Goal: Obtain resource: Download file/media

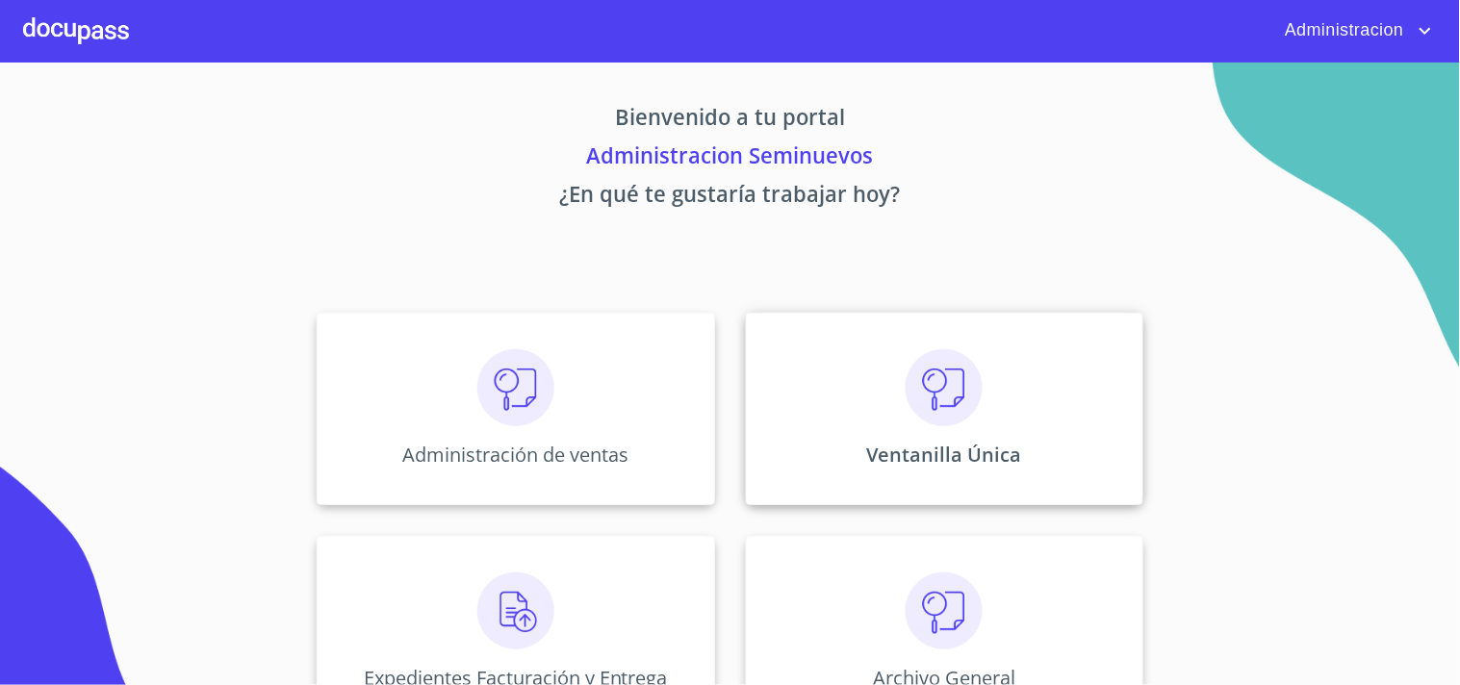
click at [928, 415] on img at bounding box center [944, 387] width 77 height 77
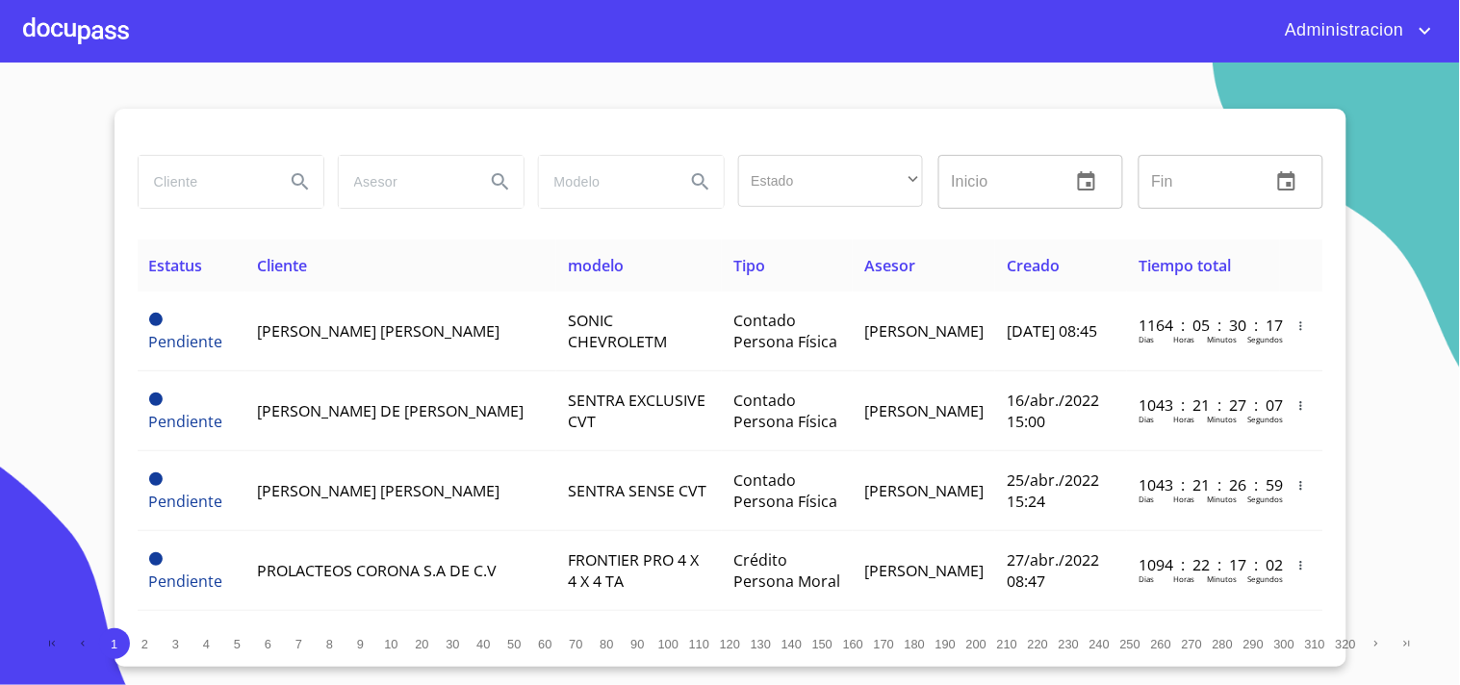
click at [176, 169] on input "search" at bounding box center [204, 182] width 131 height 52
type input "f"
type input "[PERSON_NAME]"
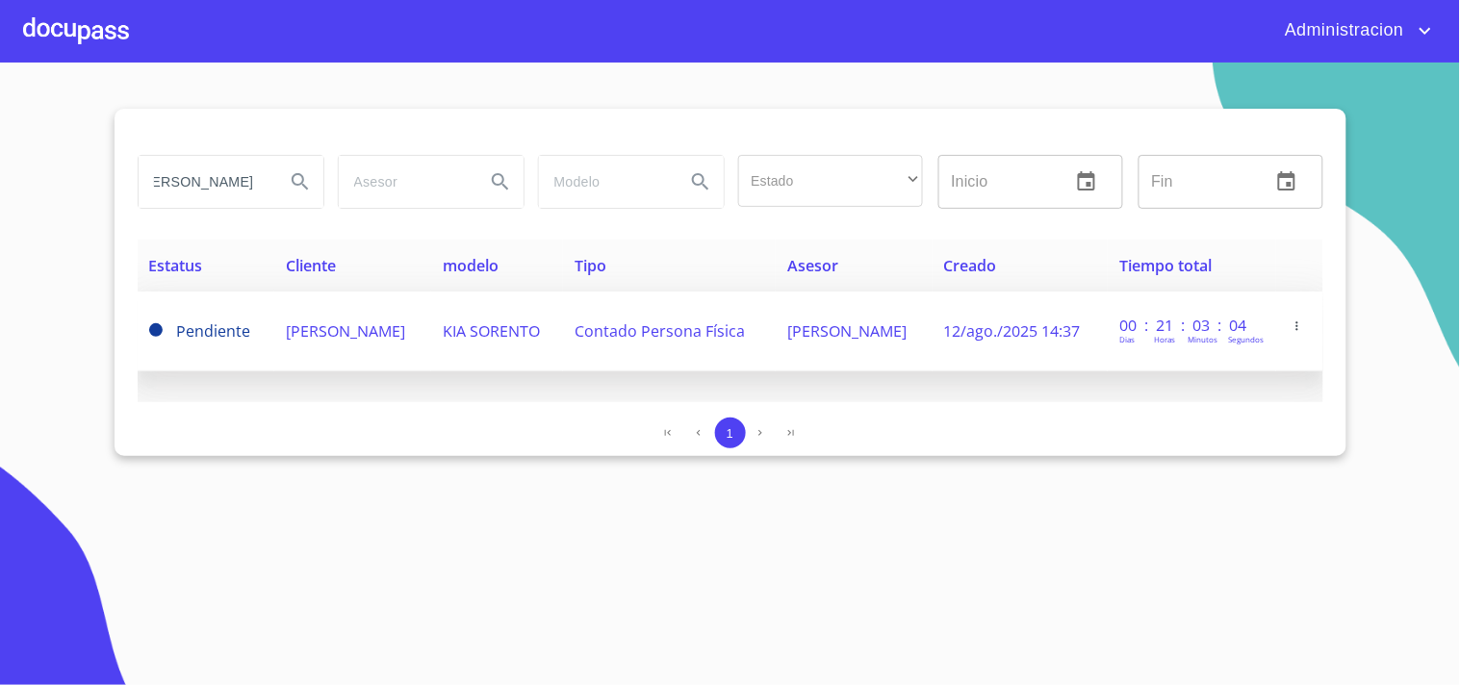
scroll to position [0, 0]
click at [320, 321] on span "[PERSON_NAME]" at bounding box center [345, 331] width 119 height 21
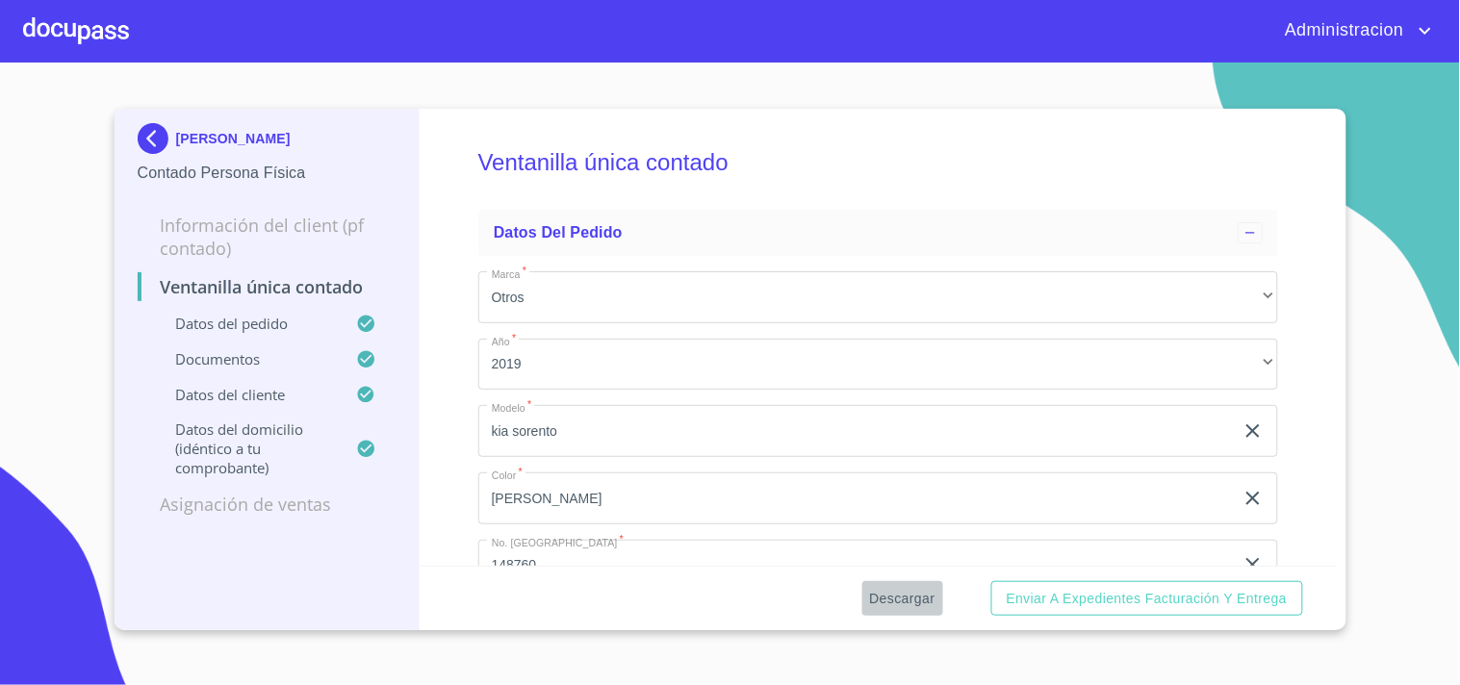
click at [899, 595] on span "Descargar" at bounding box center [902, 599] width 65 height 24
